Goal: Navigation & Orientation: Find specific page/section

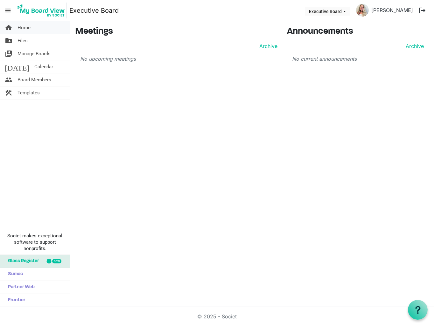
click at [20, 27] on span "Home" at bounding box center [23, 27] width 13 height 13
click at [22, 41] on span "Files" at bounding box center [22, 40] width 10 height 13
